Goal: Check status: Check status

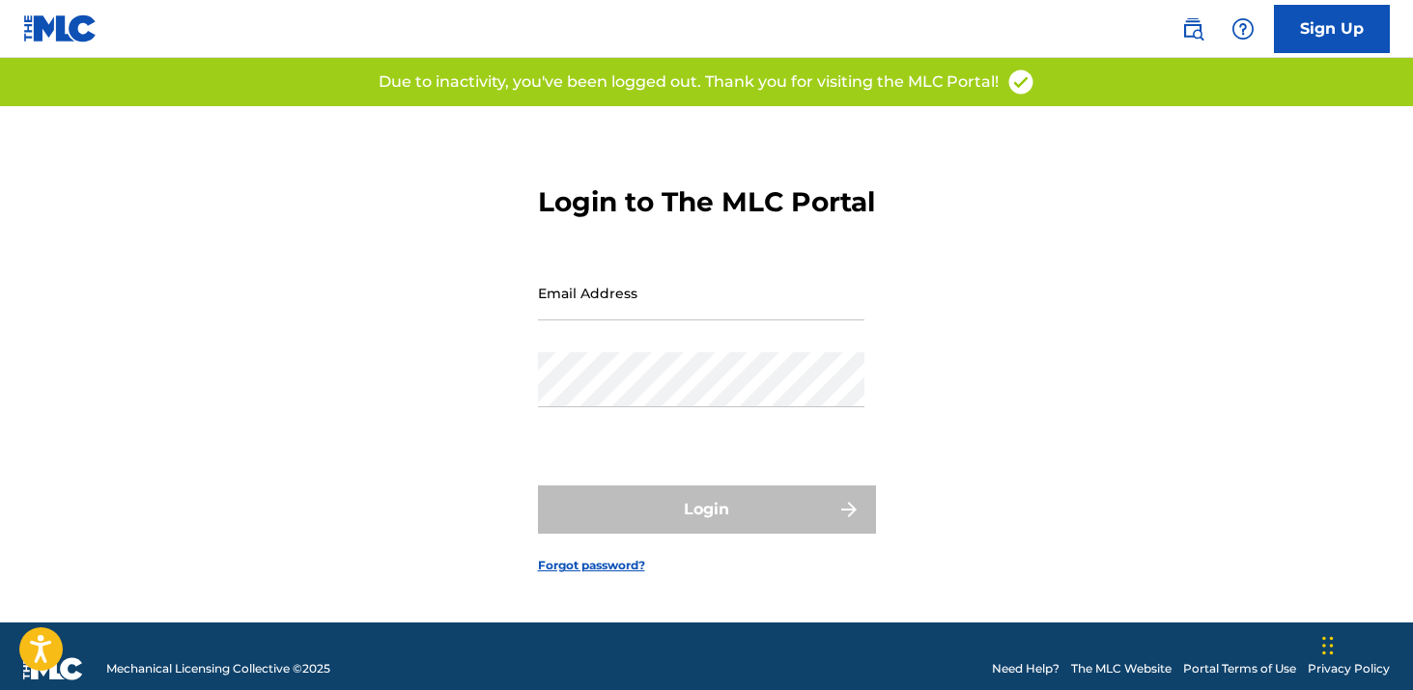
click at [569, 298] on input "Email Address" at bounding box center [701, 293] width 326 height 55
type input "[EMAIL_ADDRESS][DOMAIN_NAME]"
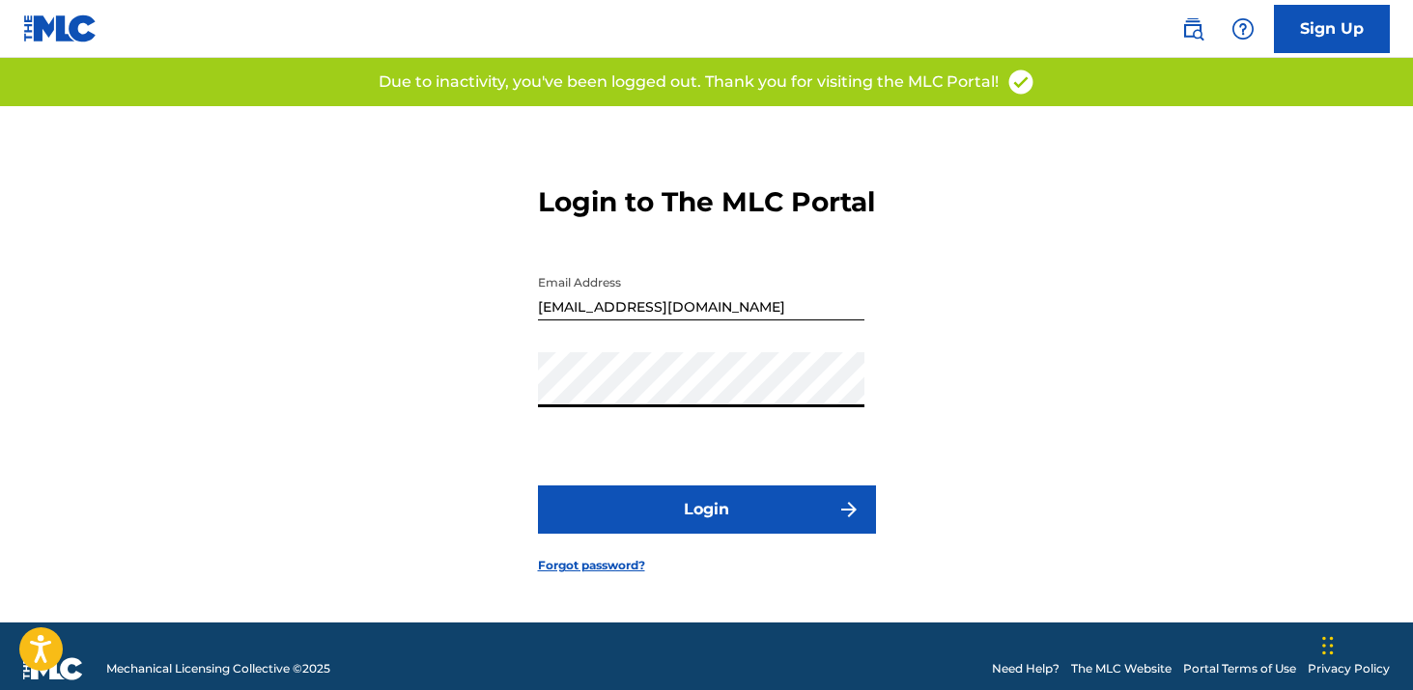
click at [679, 534] on button "Login" at bounding box center [707, 510] width 338 height 48
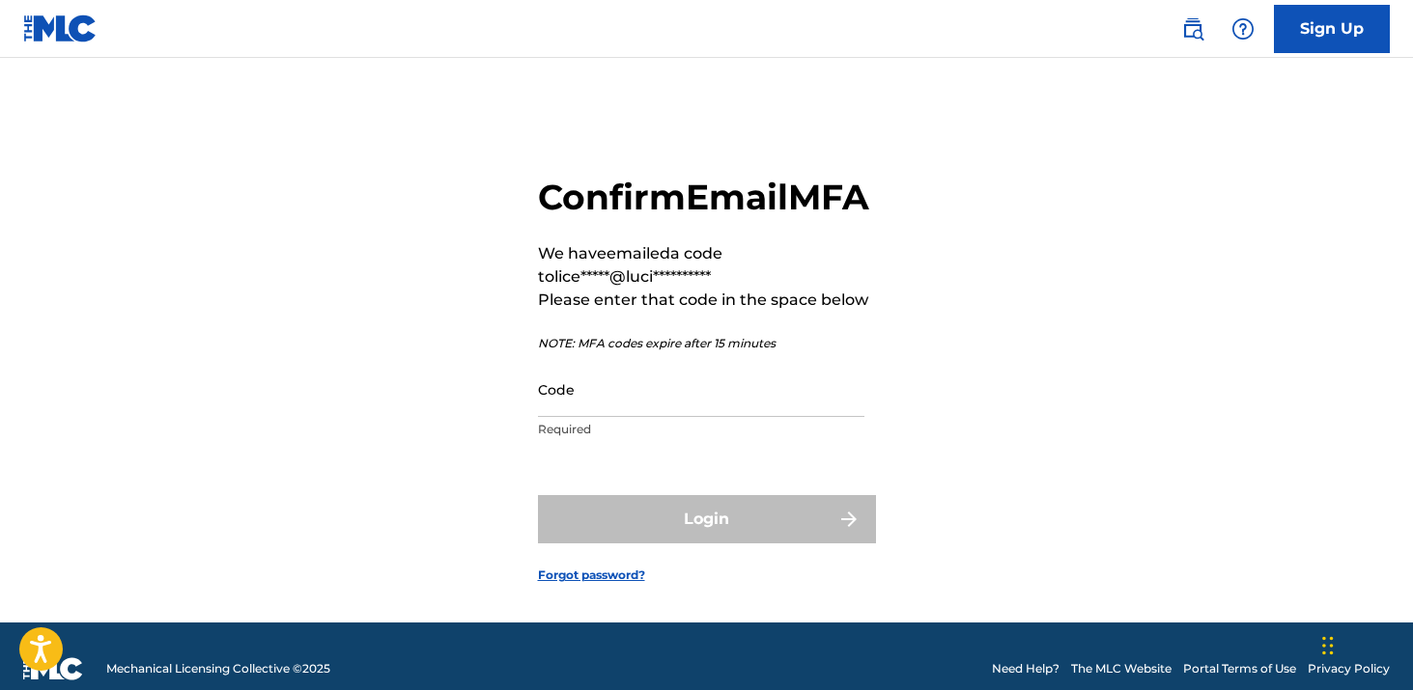
click at [680, 417] on input "Code" at bounding box center [701, 389] width 326 height 55
paste input "386290"
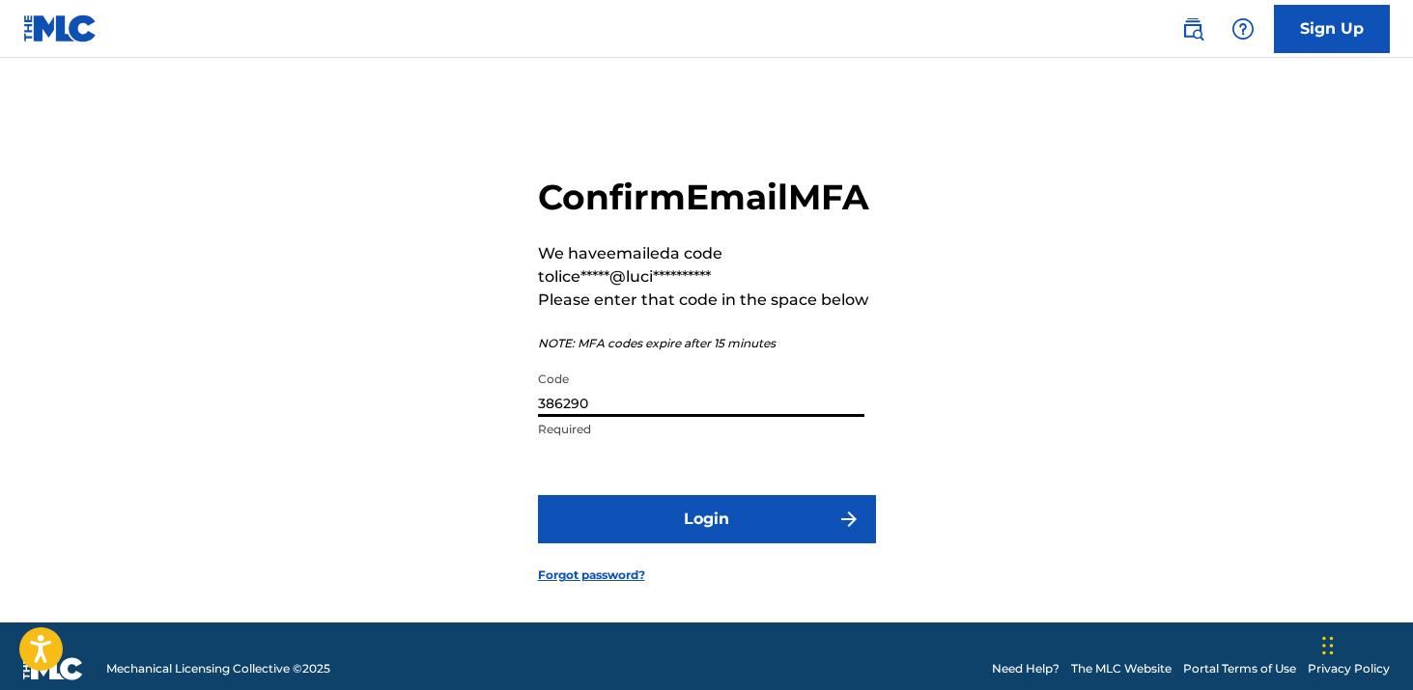
type input "386290"
click at [538, 495] on button "Login" at bounding box center [707, 519] width 338 height 48
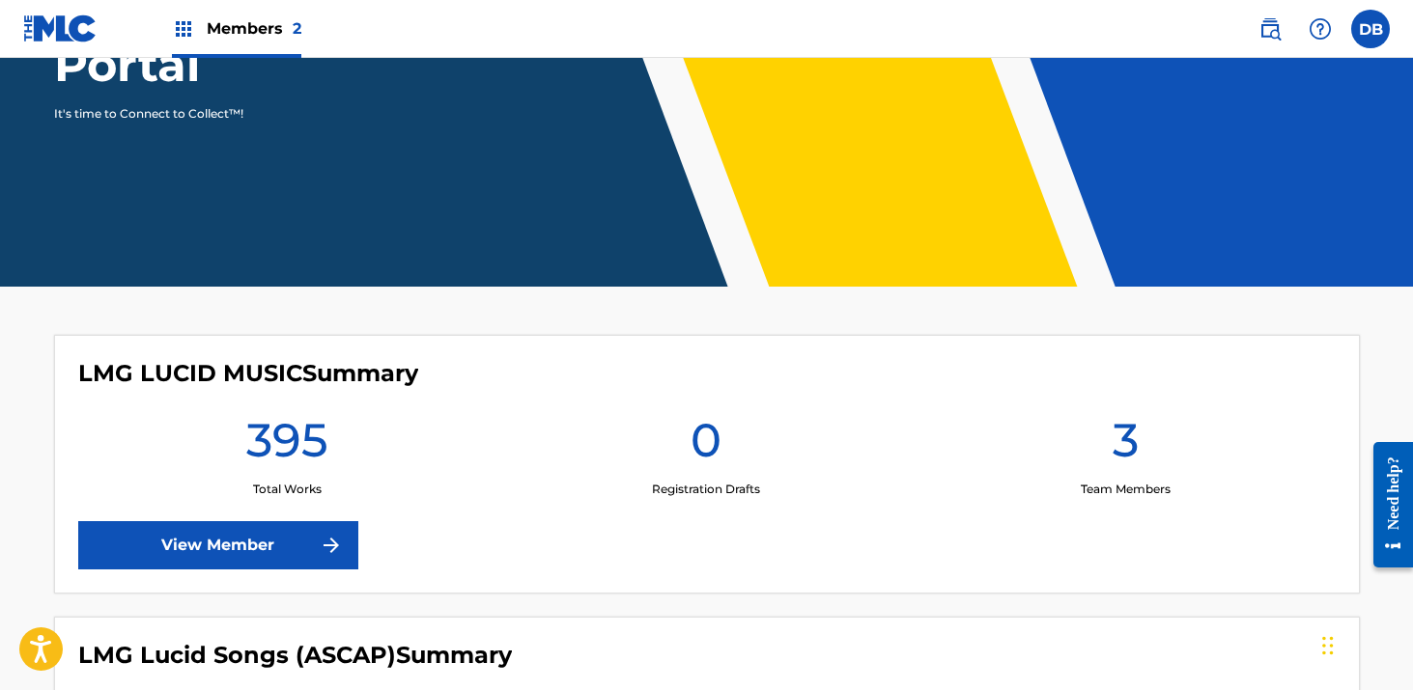
scroll to position [482, 0]
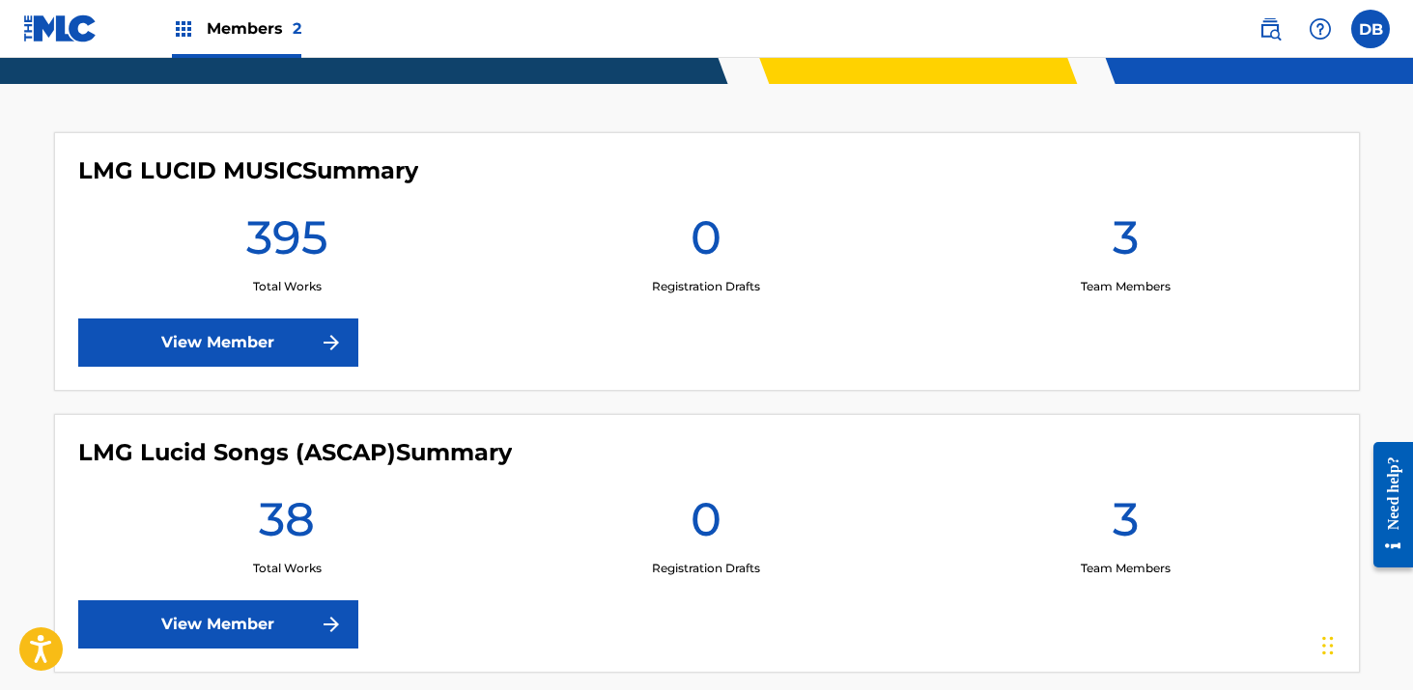
click at [281, 628] on link "View Member" at bounding box center [218, 625] width 280 height 48
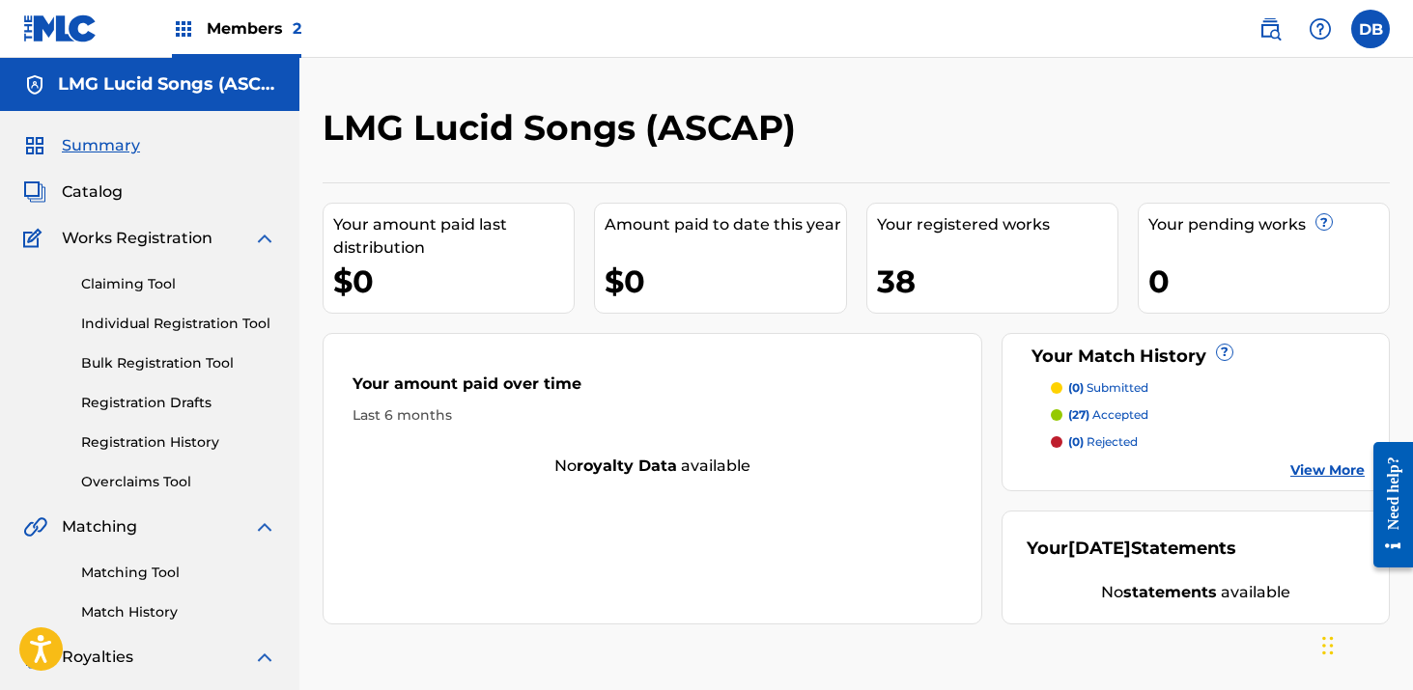
scroll to position [4, 0]
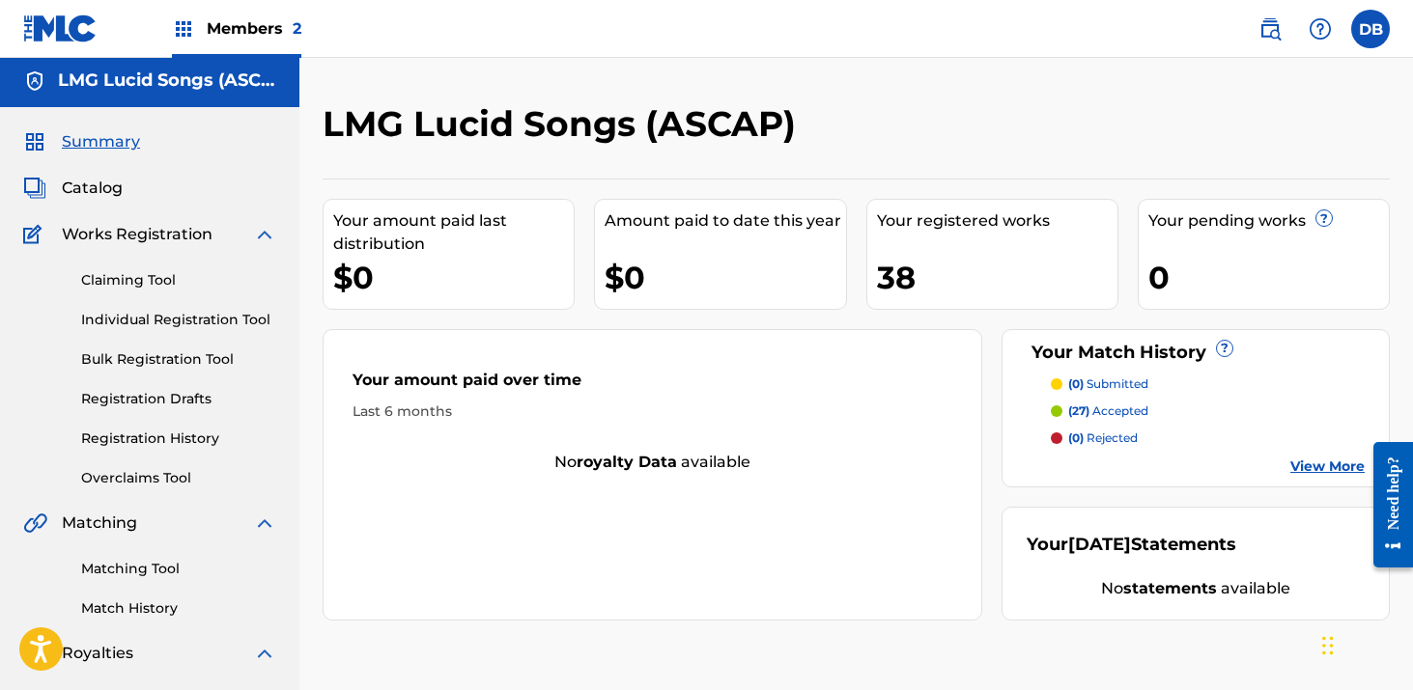
click at [204, 439] on link "Registration History" at bounding box center [178, 439] width 195 height 20
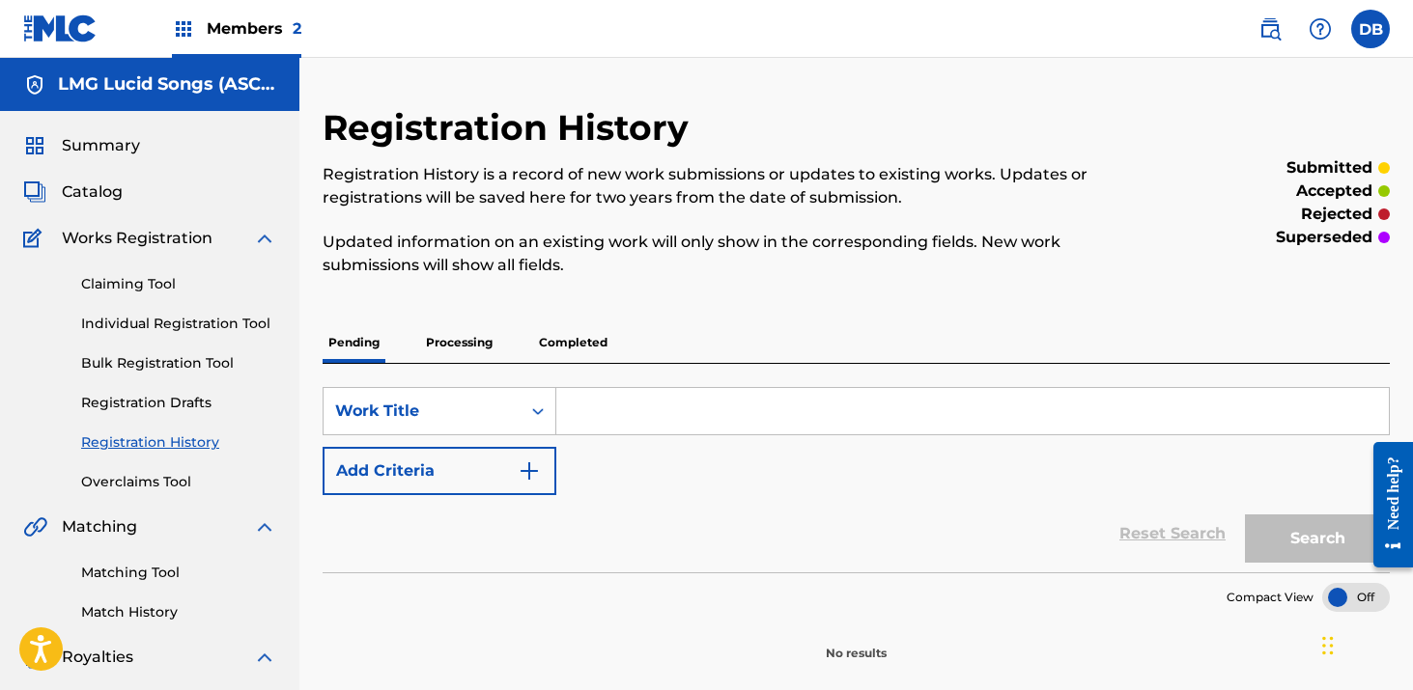
click at [455, 347] on p "Processing" at bounding box center [459, 343] width 78 height 41
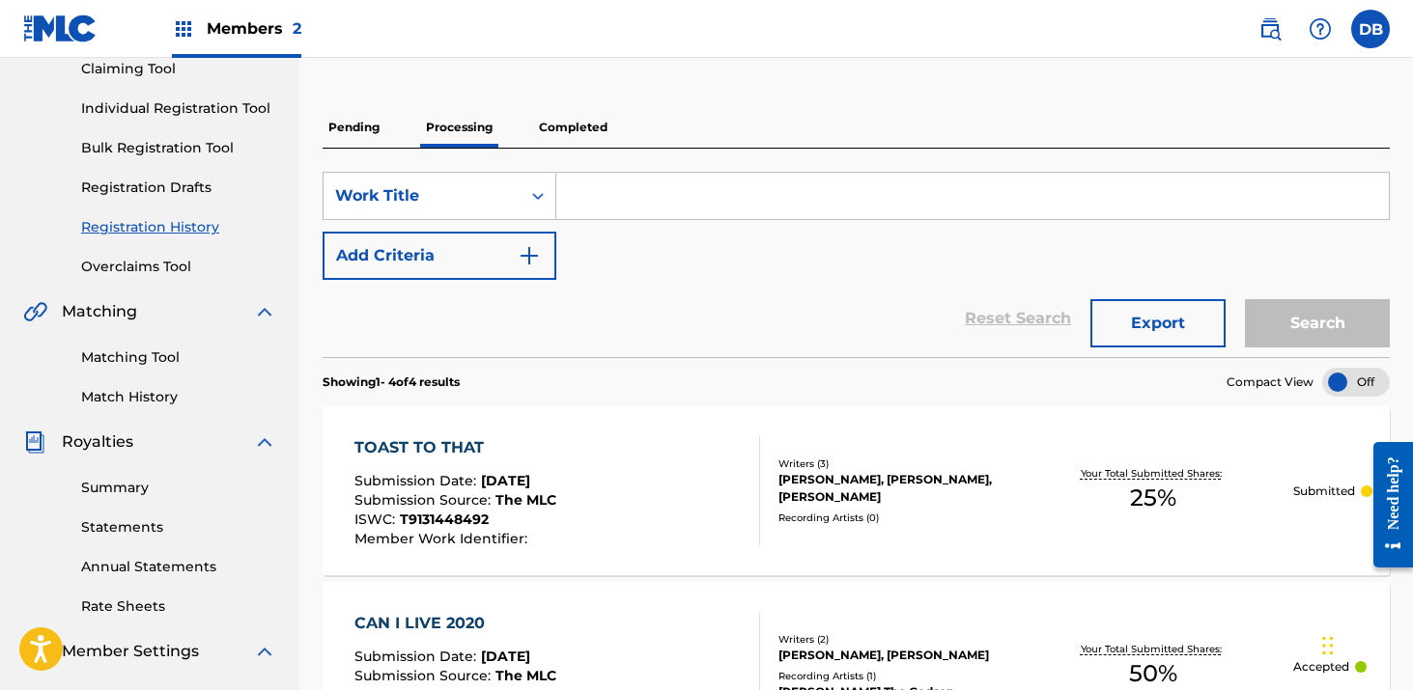
scroll to position [44, 0]
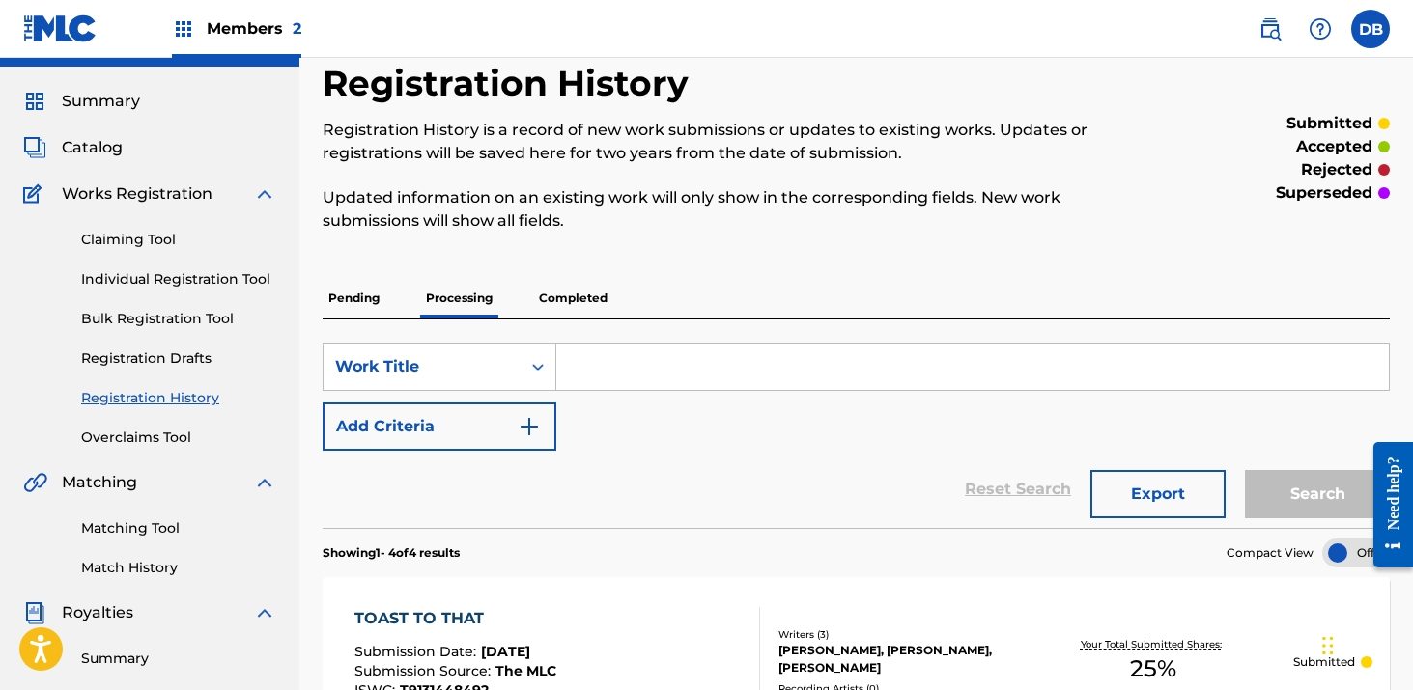
click at [592, 298] on p "Completed" at bounding box center [573, 298] width 80 height 41
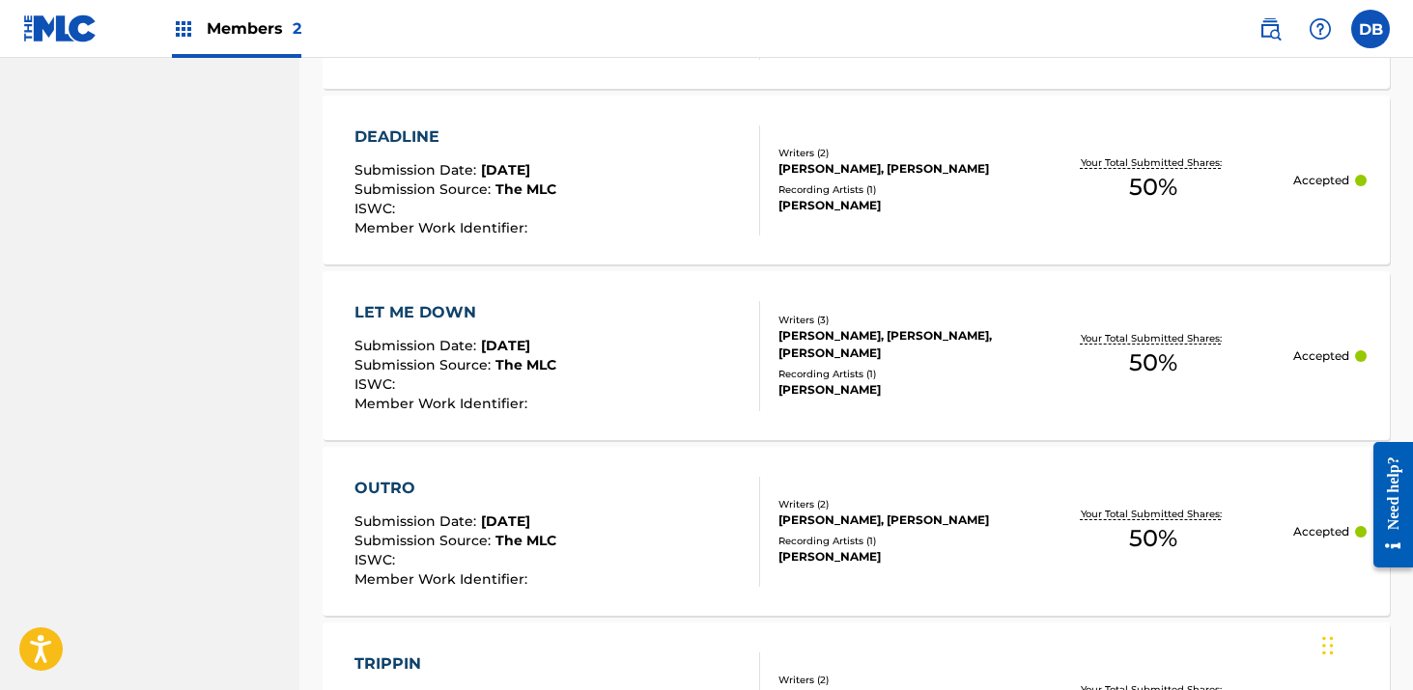
scroll to position [1984, 0]
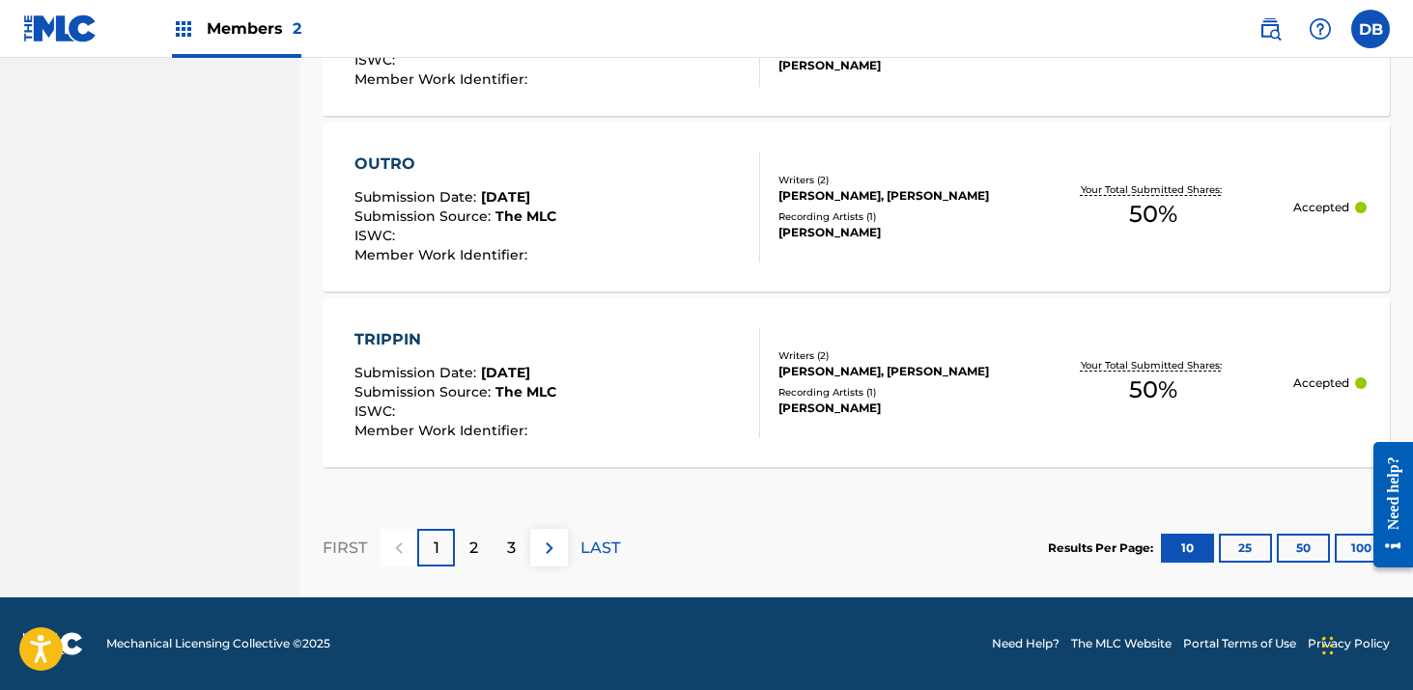
click at [483, 555] on div "2" at bounding box center [474, 548] width 38 height 38
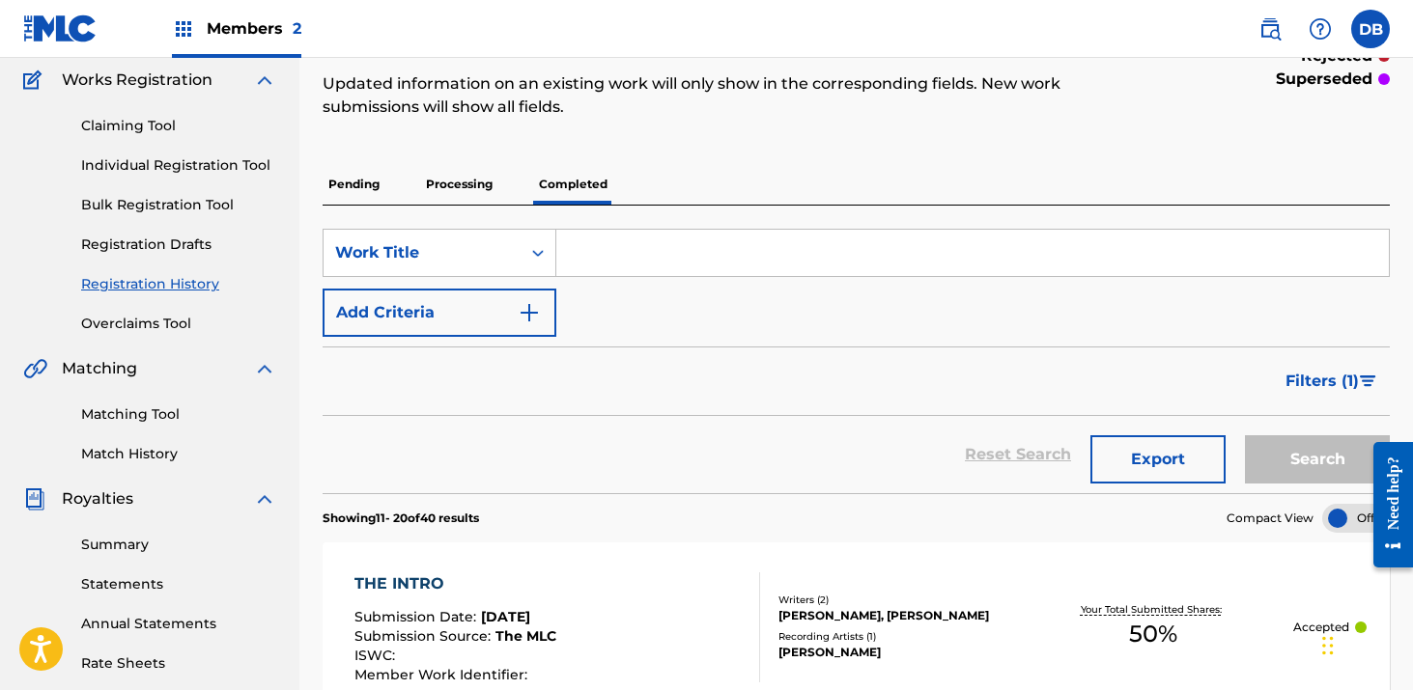
scroll to position [0, 0]
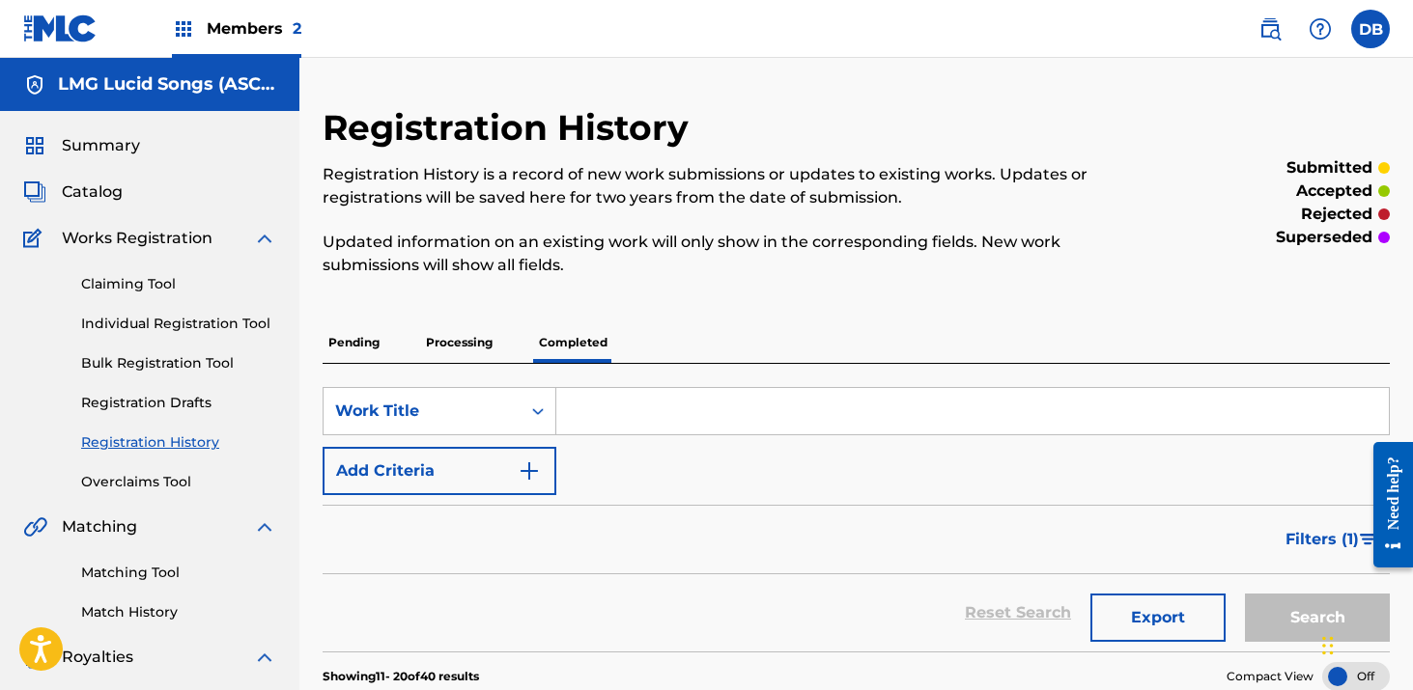
click at [246, 32] on span "Members 2" at bounding box center [254, 28] width 95 height 22
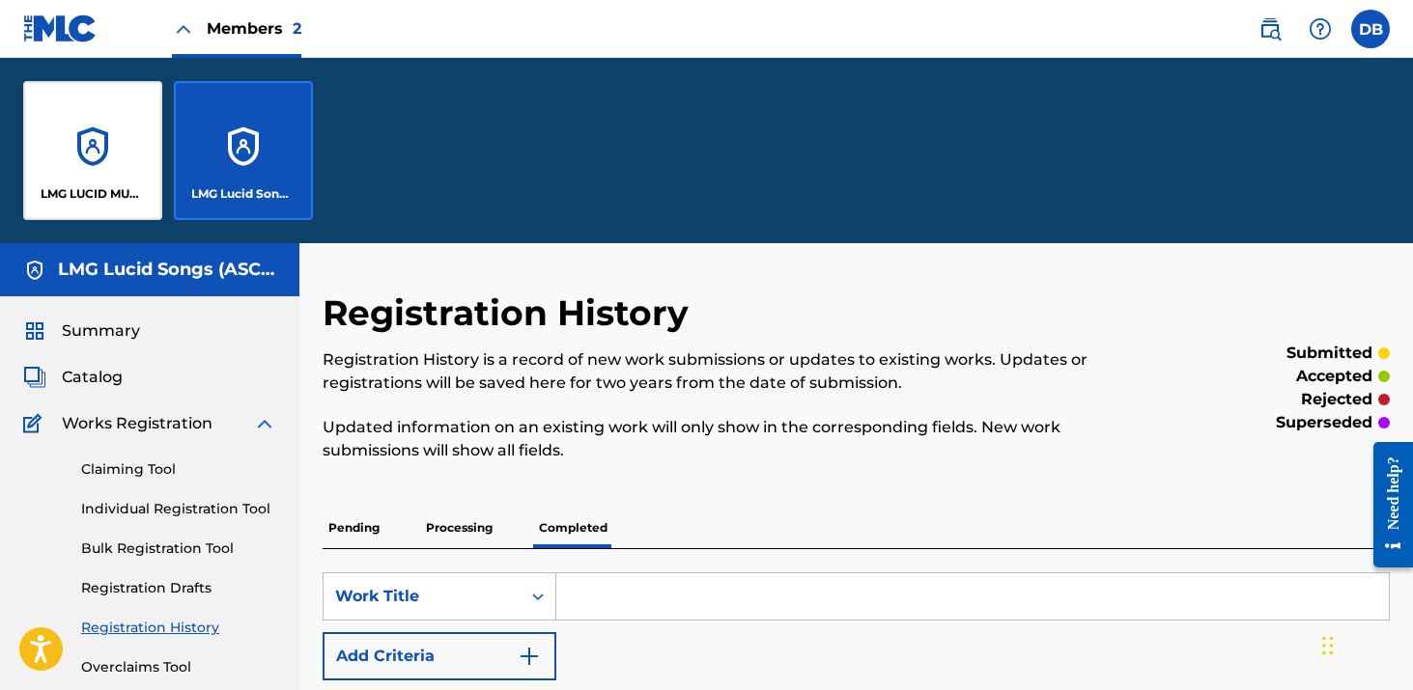
click at [123, 105] on div "LMG LUCID MUSIC" at bounding box center [92, 150] width 139 height 139
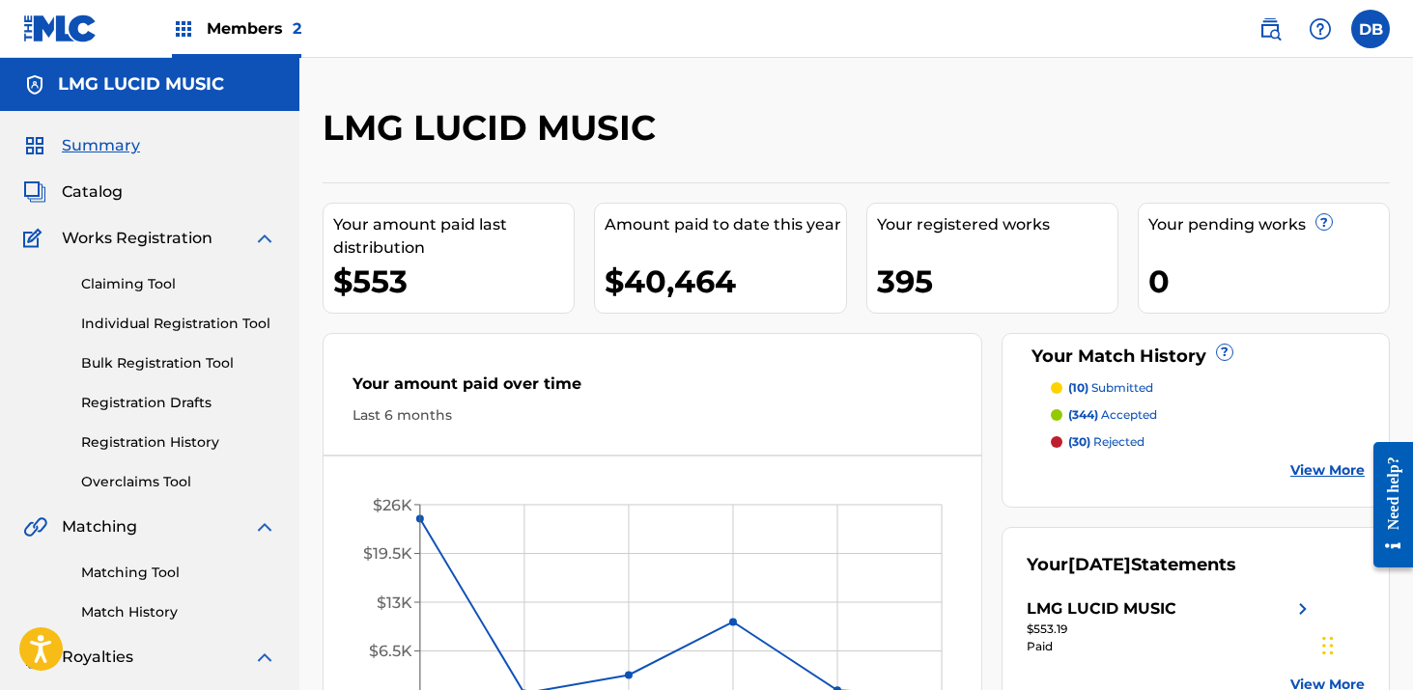
click at [265, 24] on span "Members 2" at bounding box center [254, 28] width 95 height 22
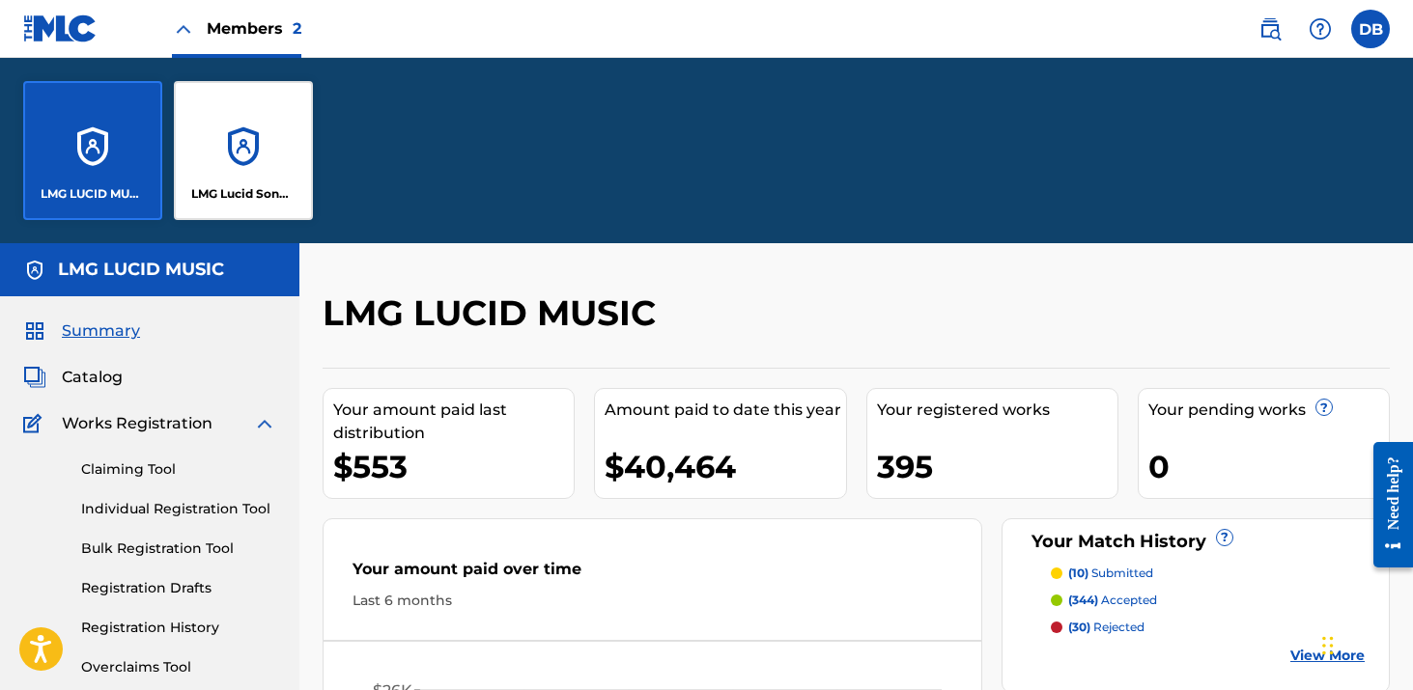
click at [242, 118] on div "LMG Lucid Songs (ASCAP)" at bounding box center [243, 150] width 139 height 139
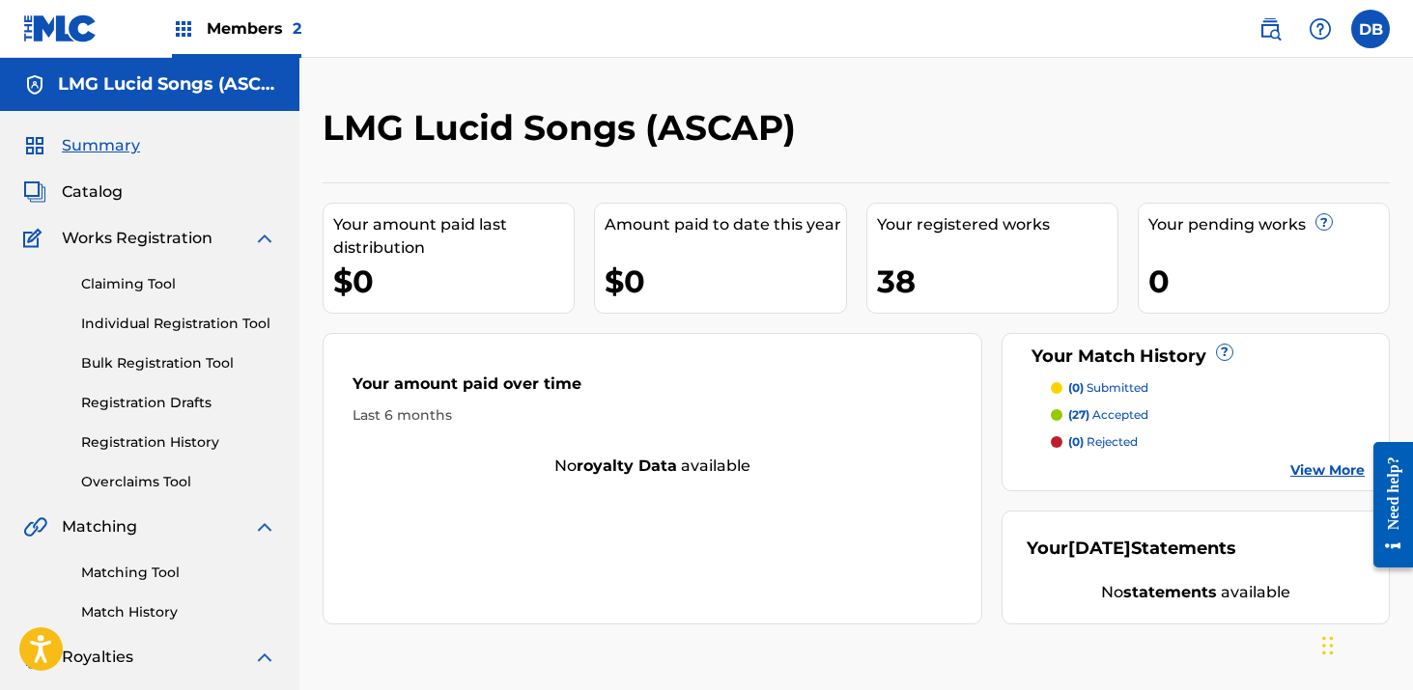
click at [183, 450] on link "Registration History" at bounding box center [178, 443] width 195 height 20
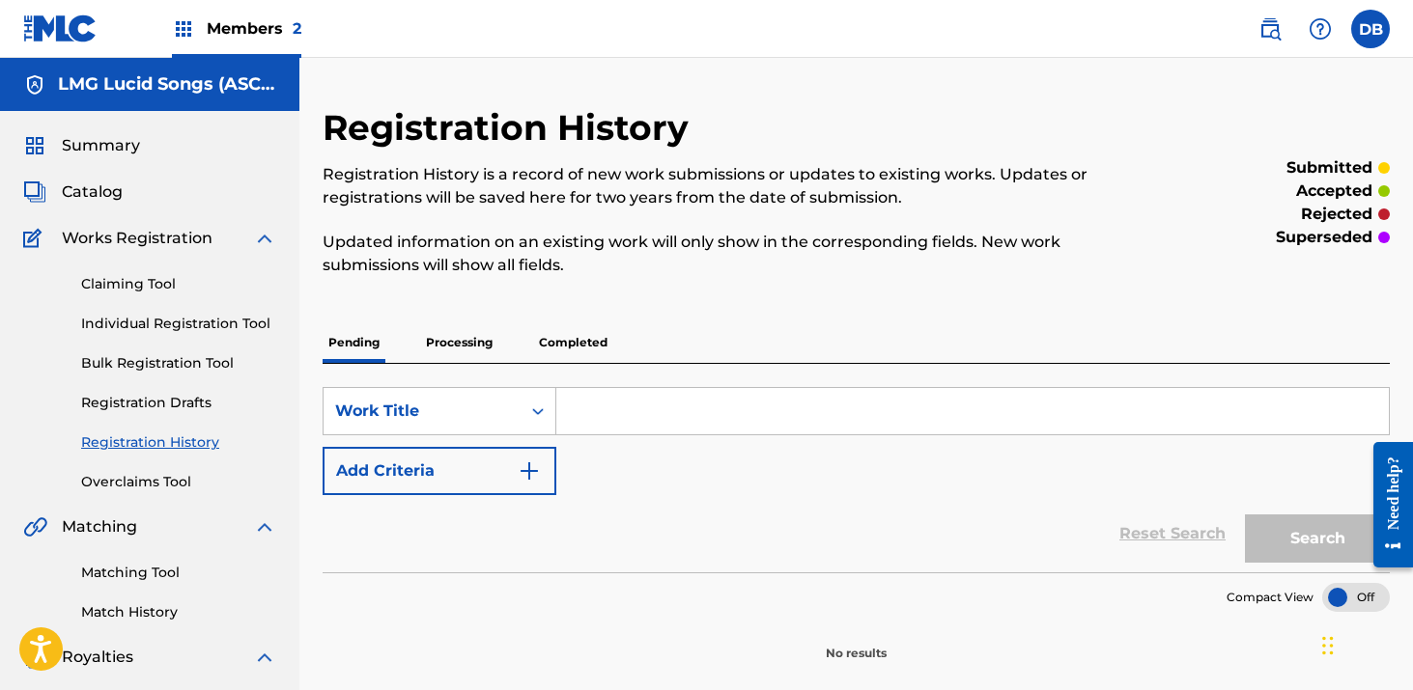
click at [489, 347] on p "Processing" at bounding box center [459, 343] width 78 height 41
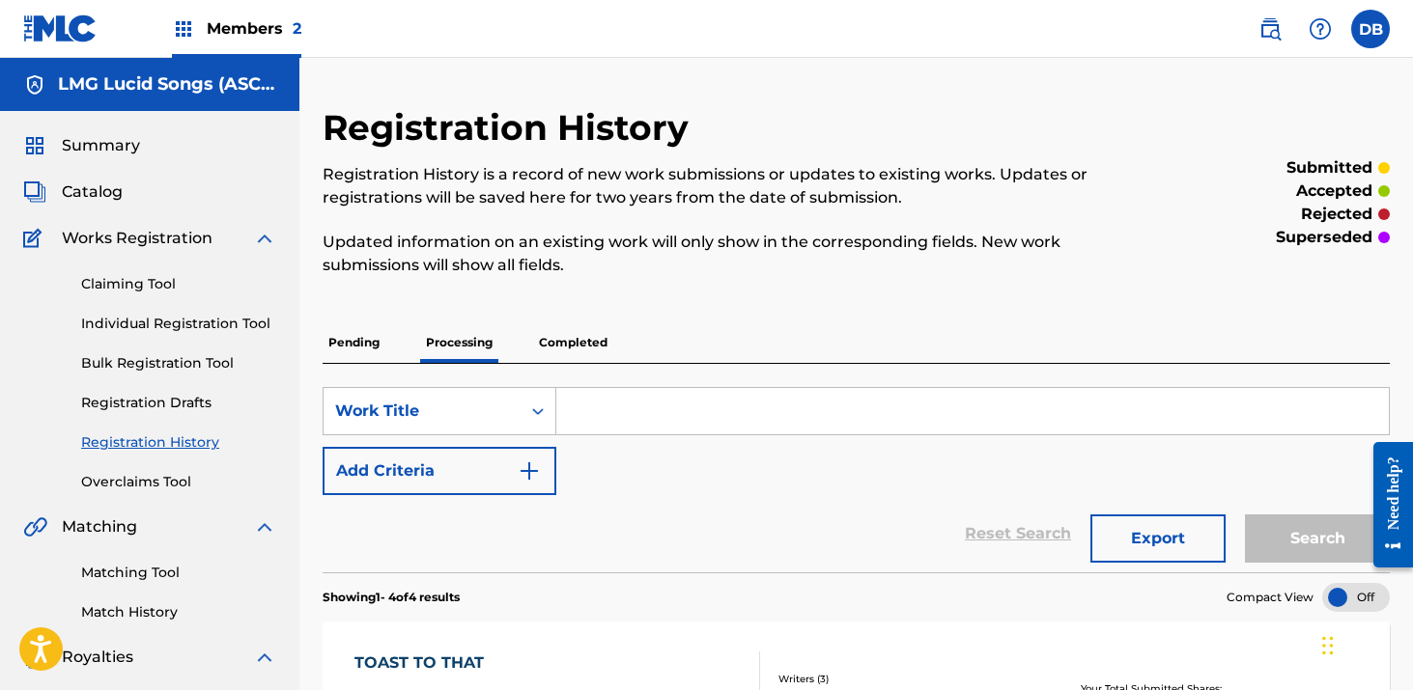
click at [258, 23] on span "Members 2" at bounding box center [254, 28] width 95 height 22
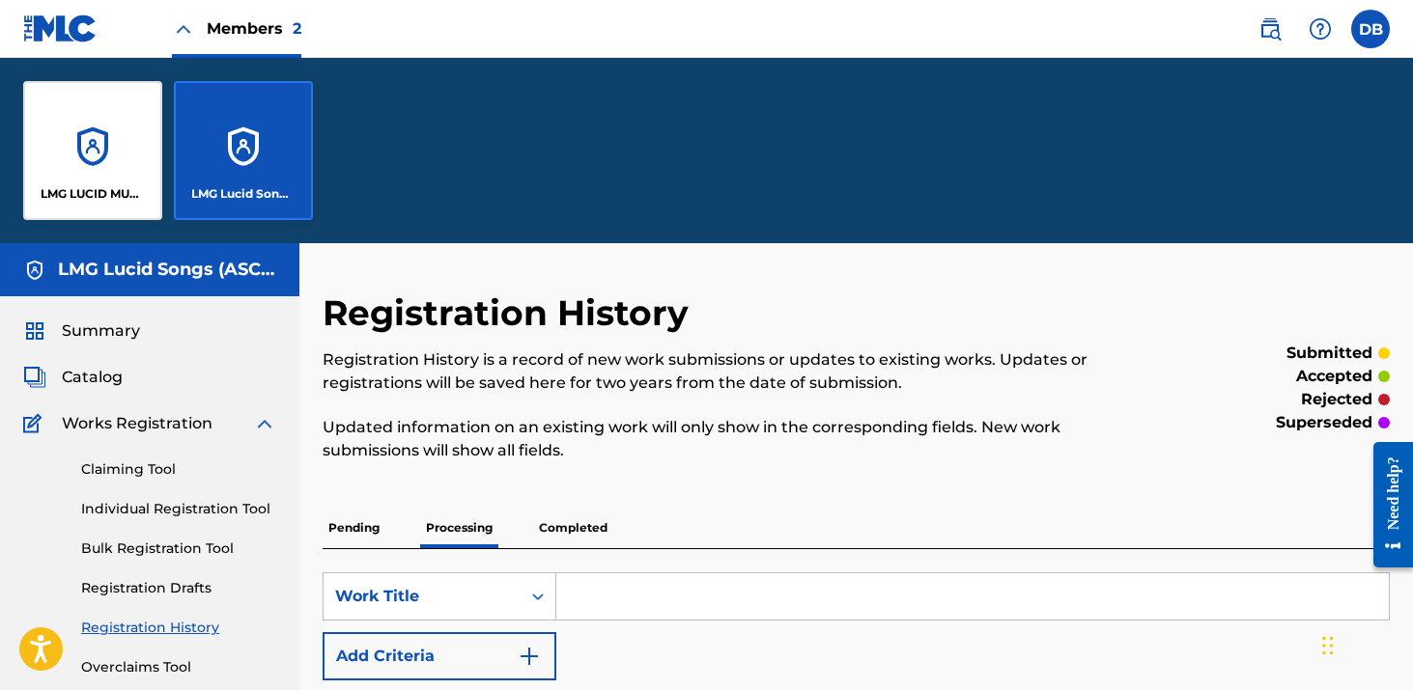
click at [256, 127] on div "LMG Lucid Songs (ASCAP)" at bounding box center [243, 150] width 139 height 139
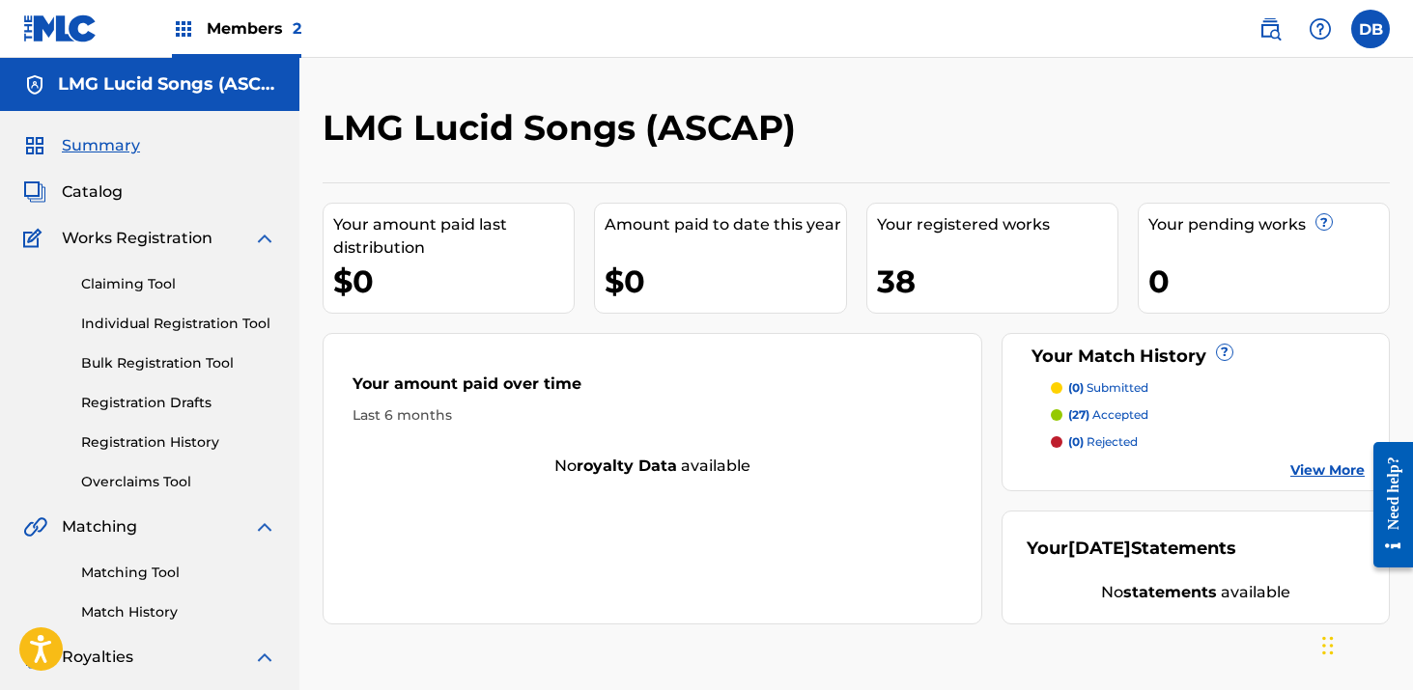
click at [234, 25] on span "Members 2" at bounding box center [254, 28] width 95 height 22
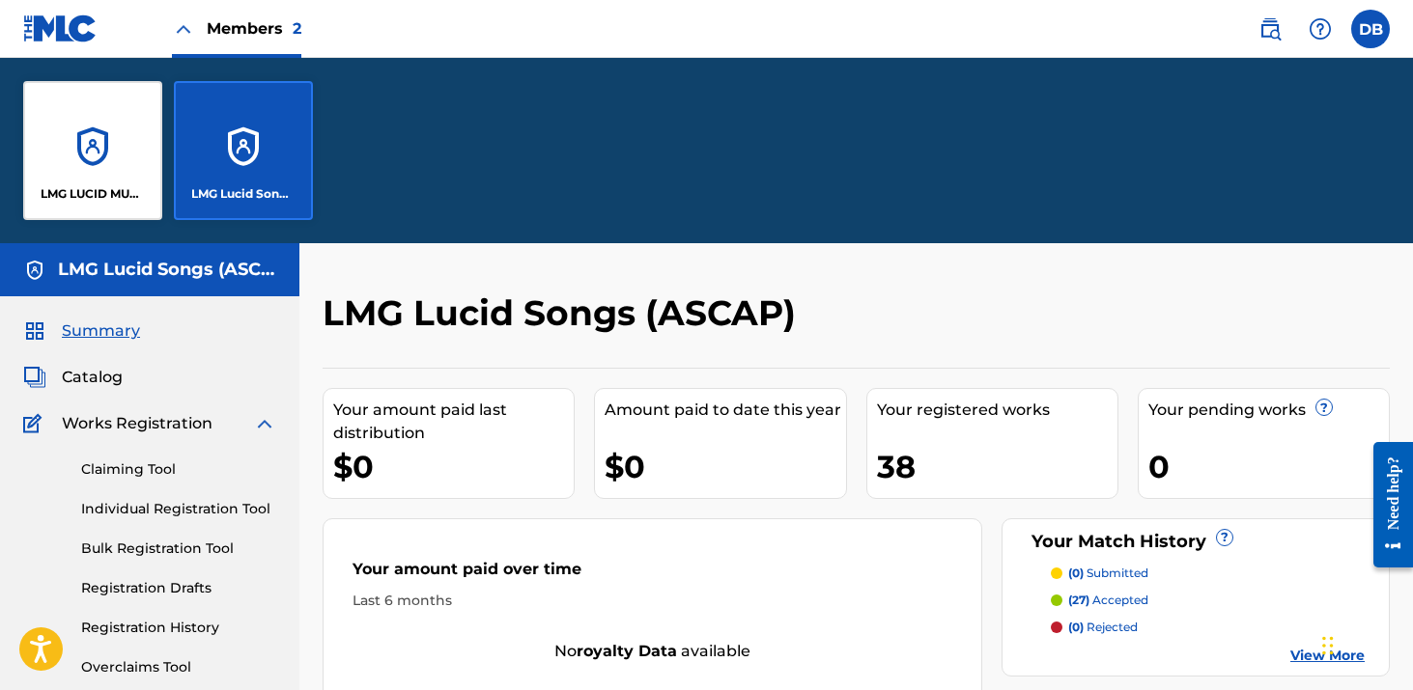
click at [133, 112] on div "LMG LUCID MUSIC" at bounding box center [92, 150] width 139 height 139
